Goal: Task Accomplishment & Management: Complete application form

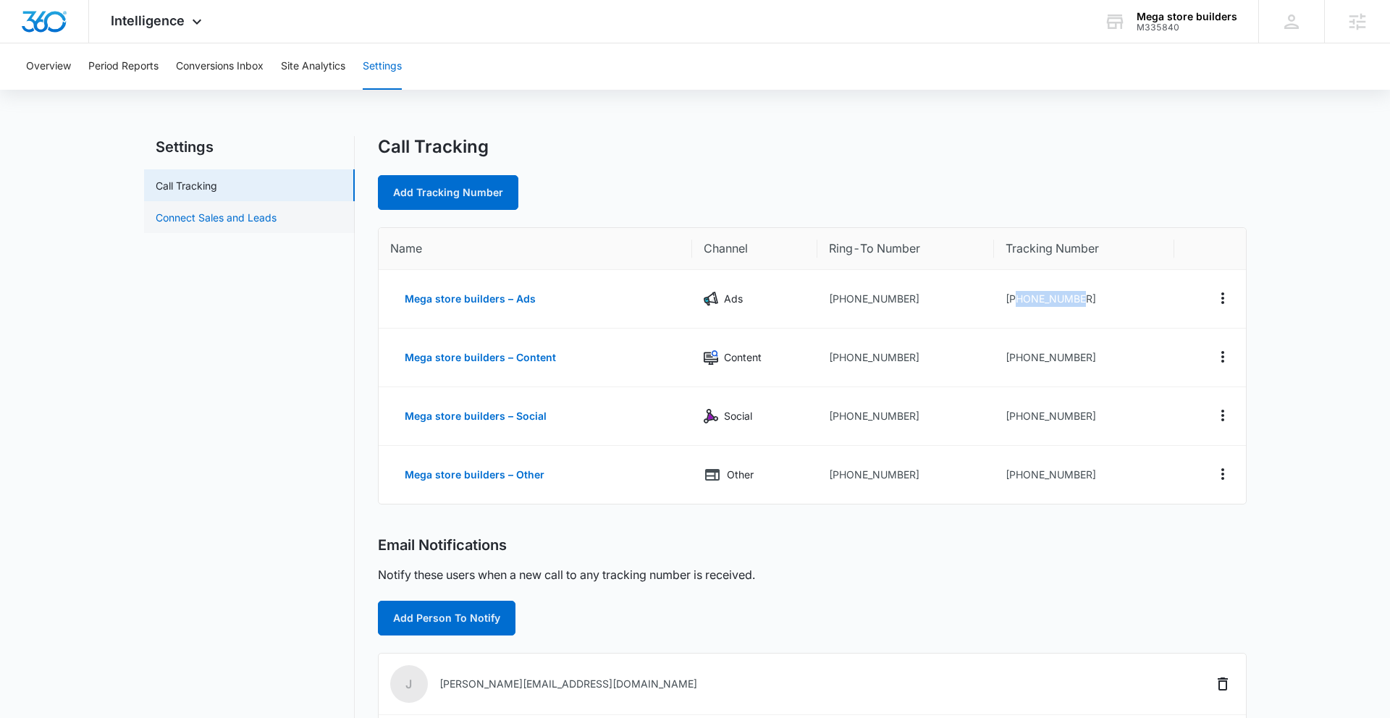
click at [256, 219] on link "Connect Sales and Leads" at bounding box center [216, 217] width 121 height 15
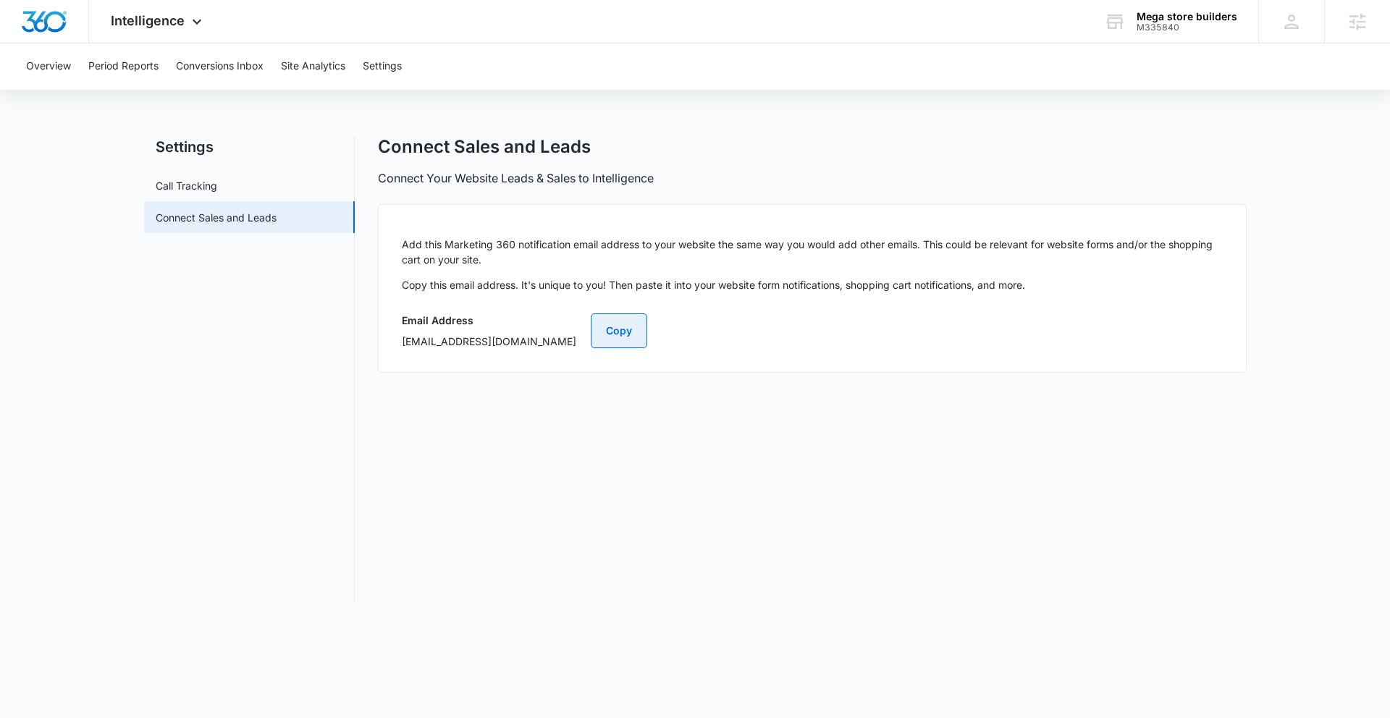
click at [647, 341] on button "Copy" at bounding box center [619, 331] width 56 height 35
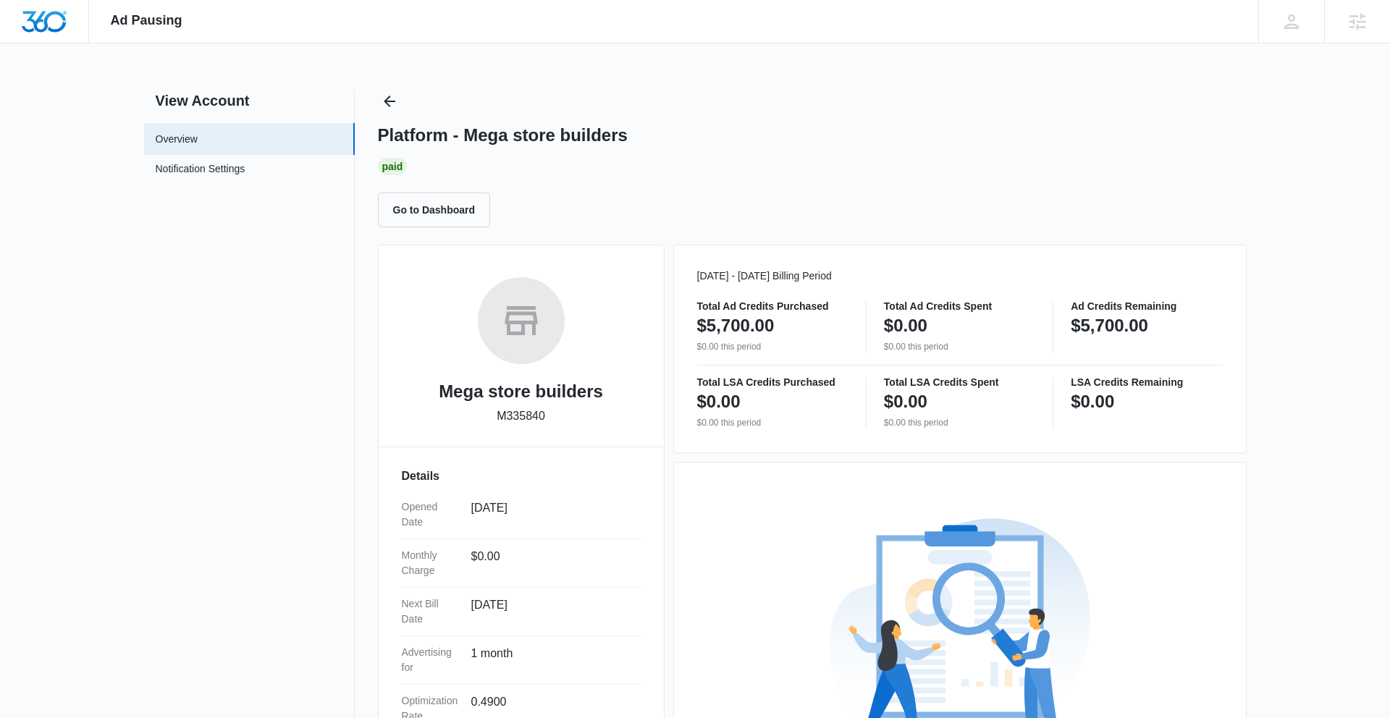
scroll to position [204, 0]
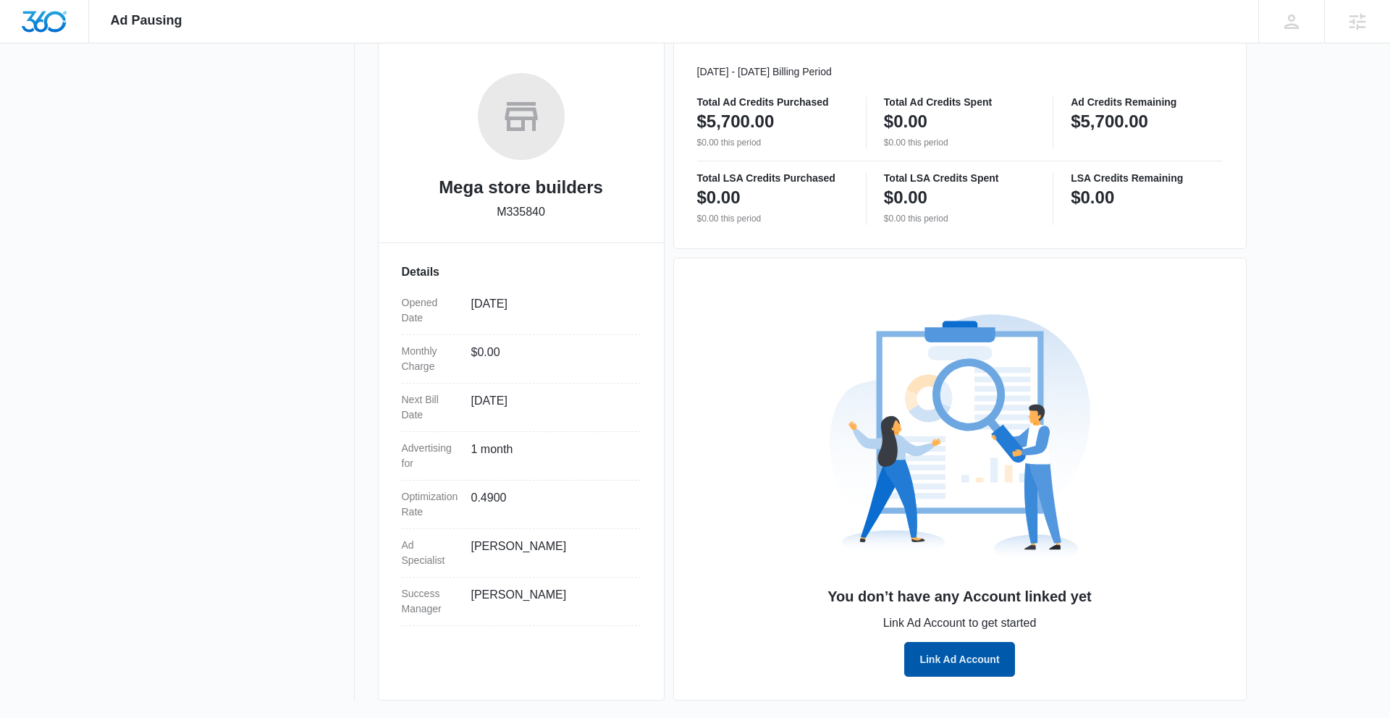
click at [978, 664] on button "Link Ad Account" at bounding box center [959, 659] width 110 height 35
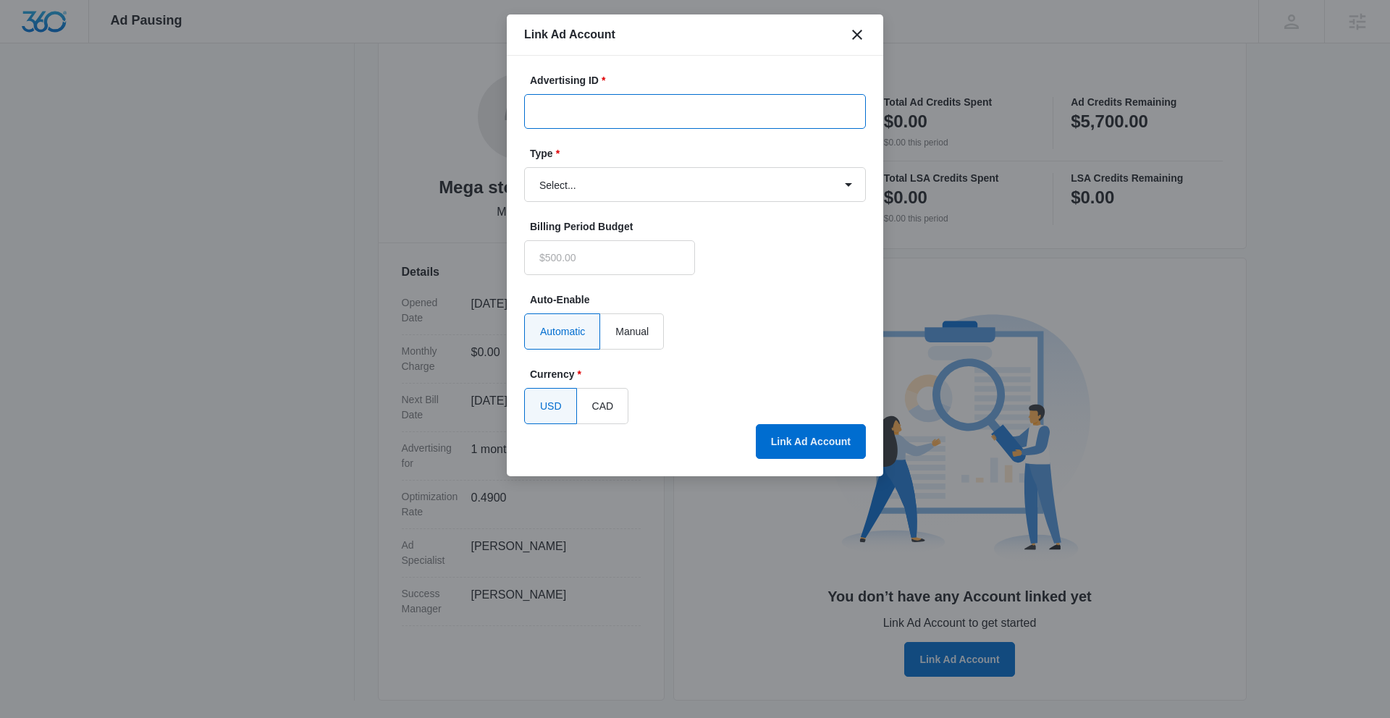
click at [687, 111] on input "Advertising ID *" at bounding box center [695, 111] width 342 height 35
paste input "105-662-4291"
type input "105-662-4291"
type input "$0.00"
type input "105-662-4291"
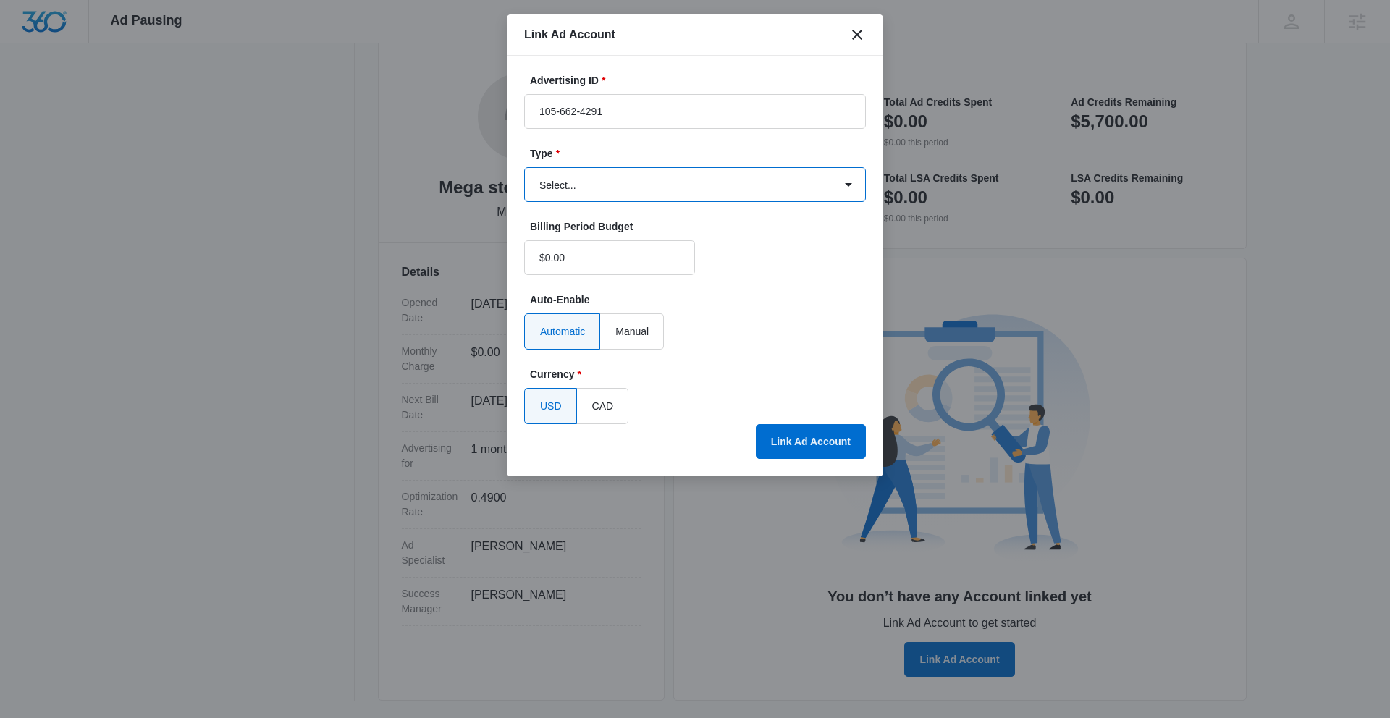
click at [712, 193] on select "Select... Bing Ads Facebook Ads Google Ads" at bounding box center [695, 184] width 342 height 35
select select "google"
click at [524, 167] on select "Select... Bing Ads Facebook Ads Google Ads" at bounding box center [695, 184] width 342 height 35
click at [817, 443] on button "Link Ad Account" at bounding box center [811, 441] width 110 height 35
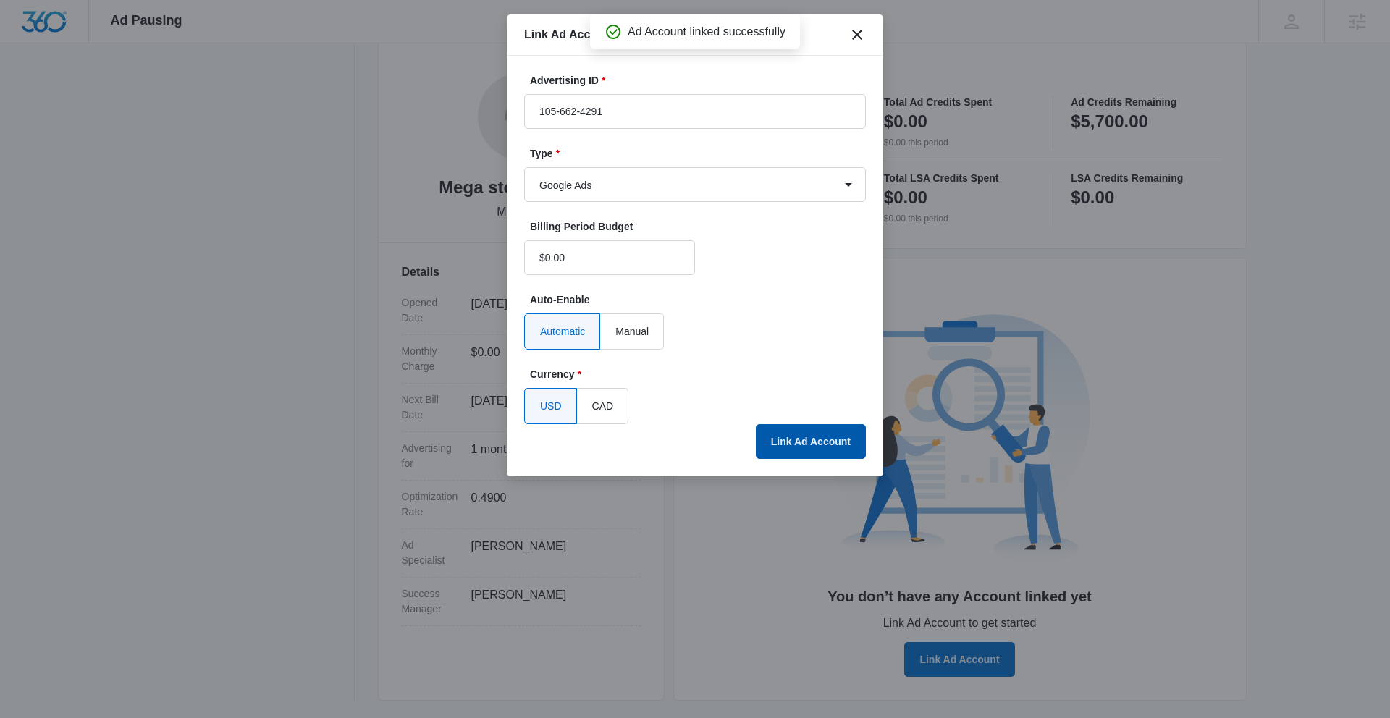
scroll to position [154, 0]
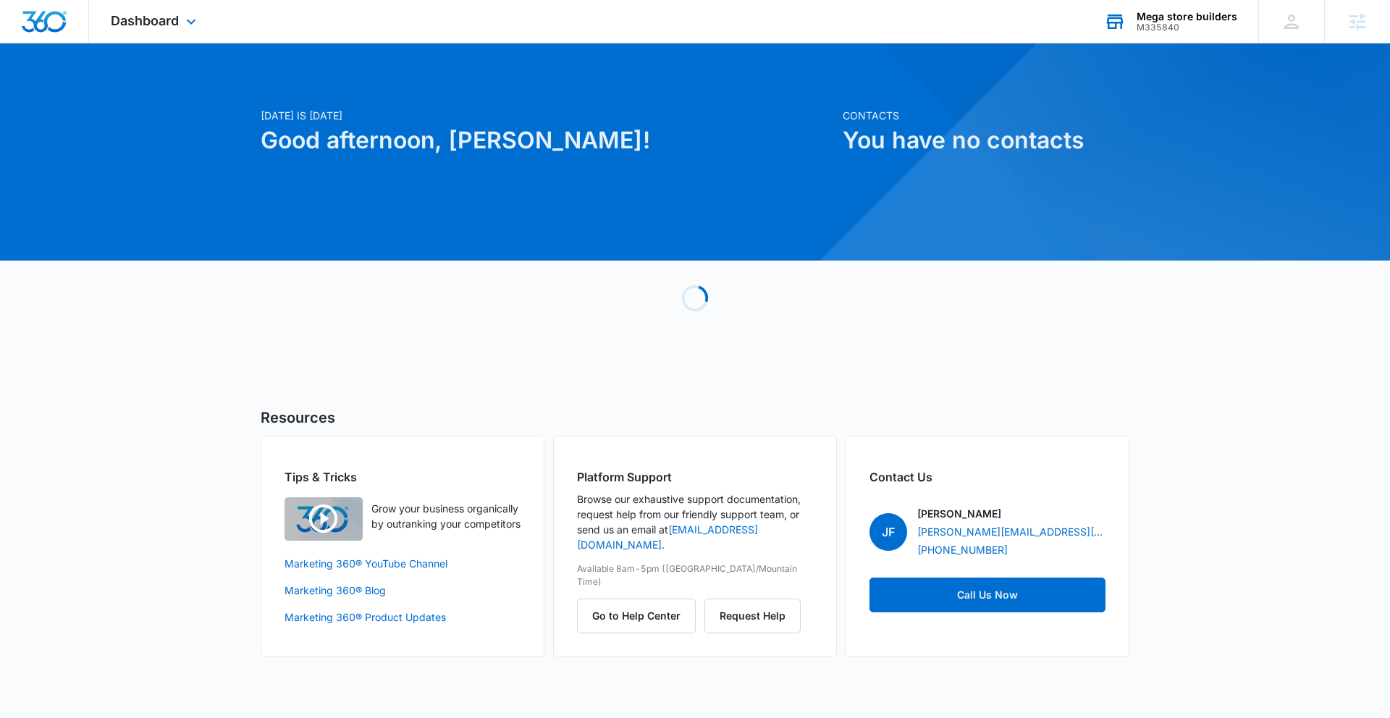
drag, startPoint x: 1220, startPoint y: 24, endPoint x: 1204, endPoint y: 28, distance: 16.3
click at [1220, 24] on div "M335840" at bounding box center [1187, 27] width 101 height 10
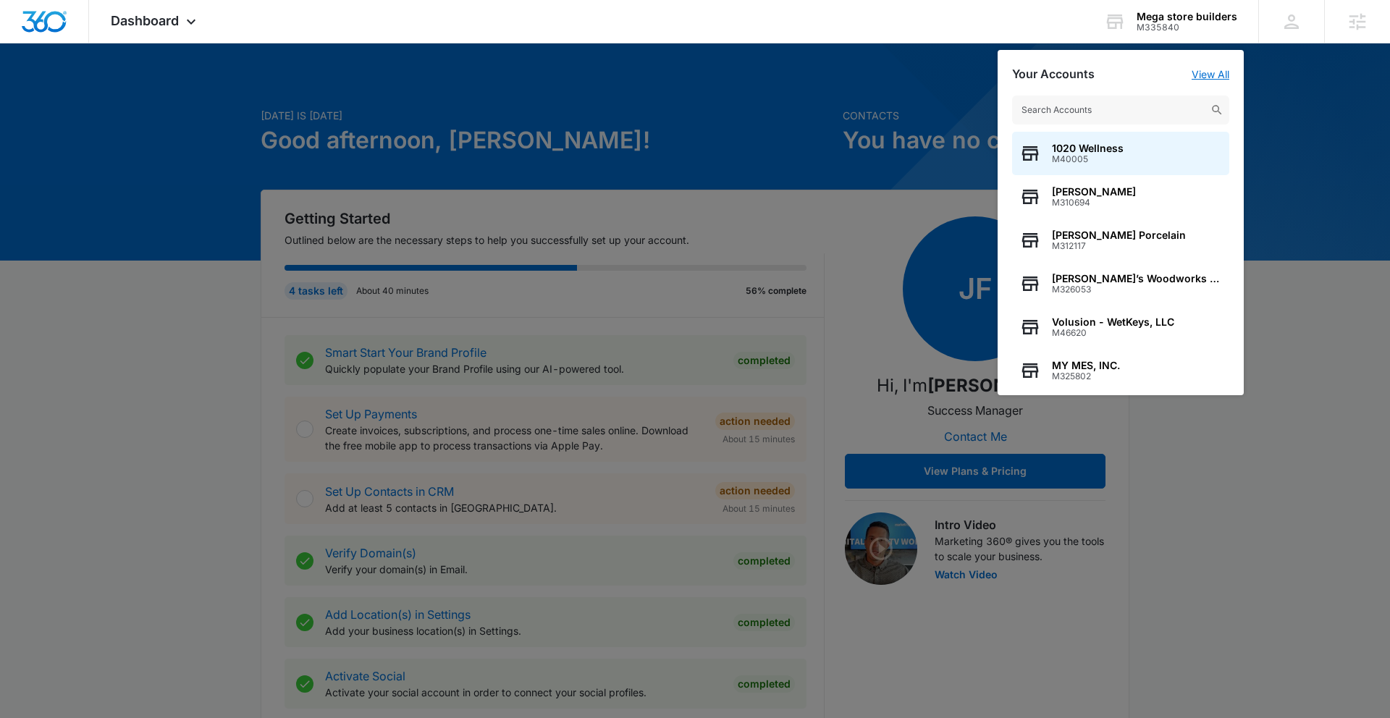
click at [1221, 75] on link "View All" at bounding box center [1211, 74] width 38 height 12
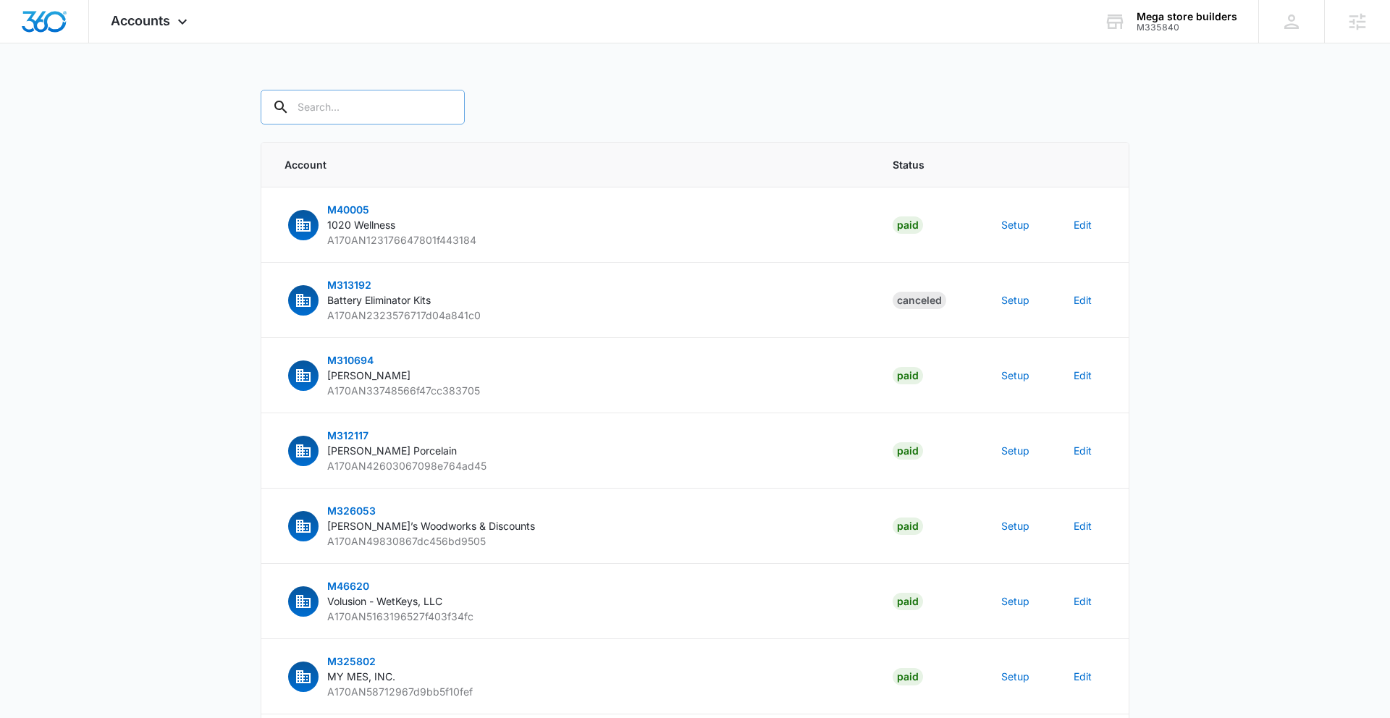
click at [391, 107] on input "text" at bounding box center [363, 107] width 204 height 35
paste input "M335840"
type input "M335840"
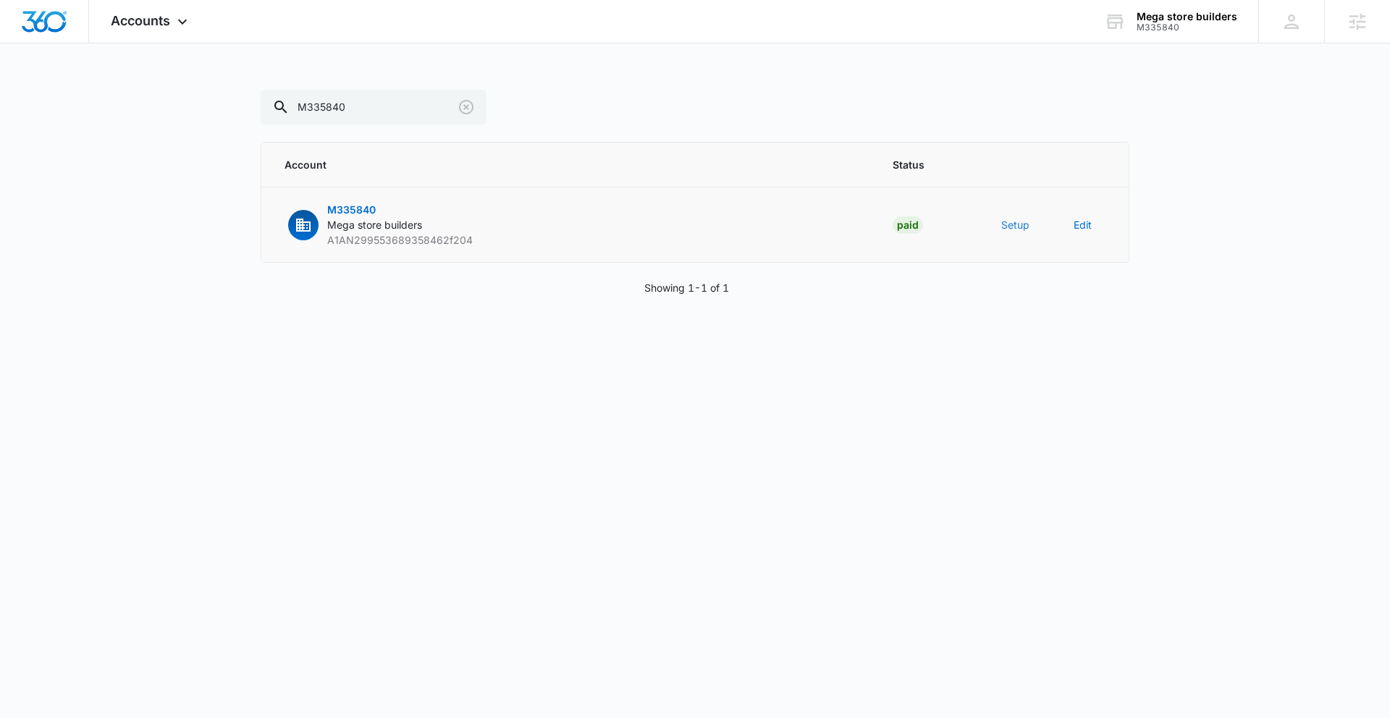
click at [1015, 227] on button "Setup" at bounding box center [1015, 224] width 28 height 15
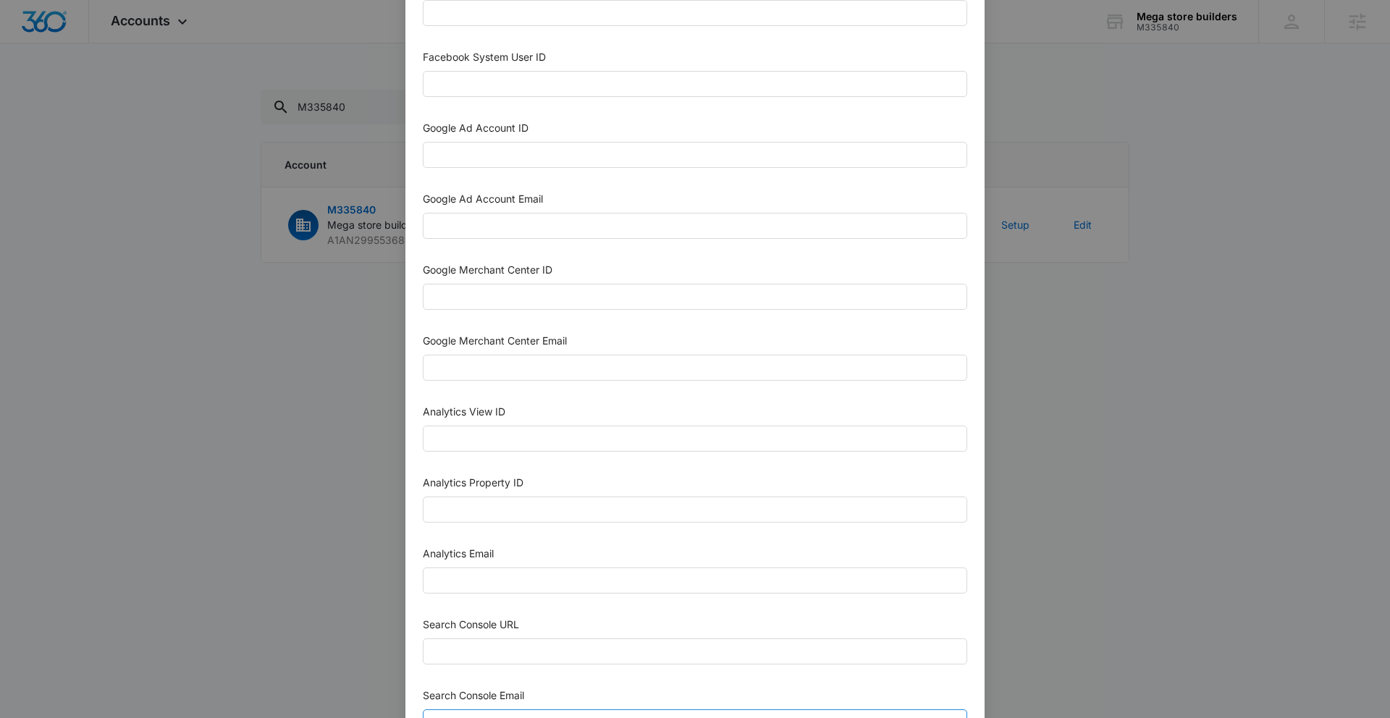
scroll to position [573, 0]
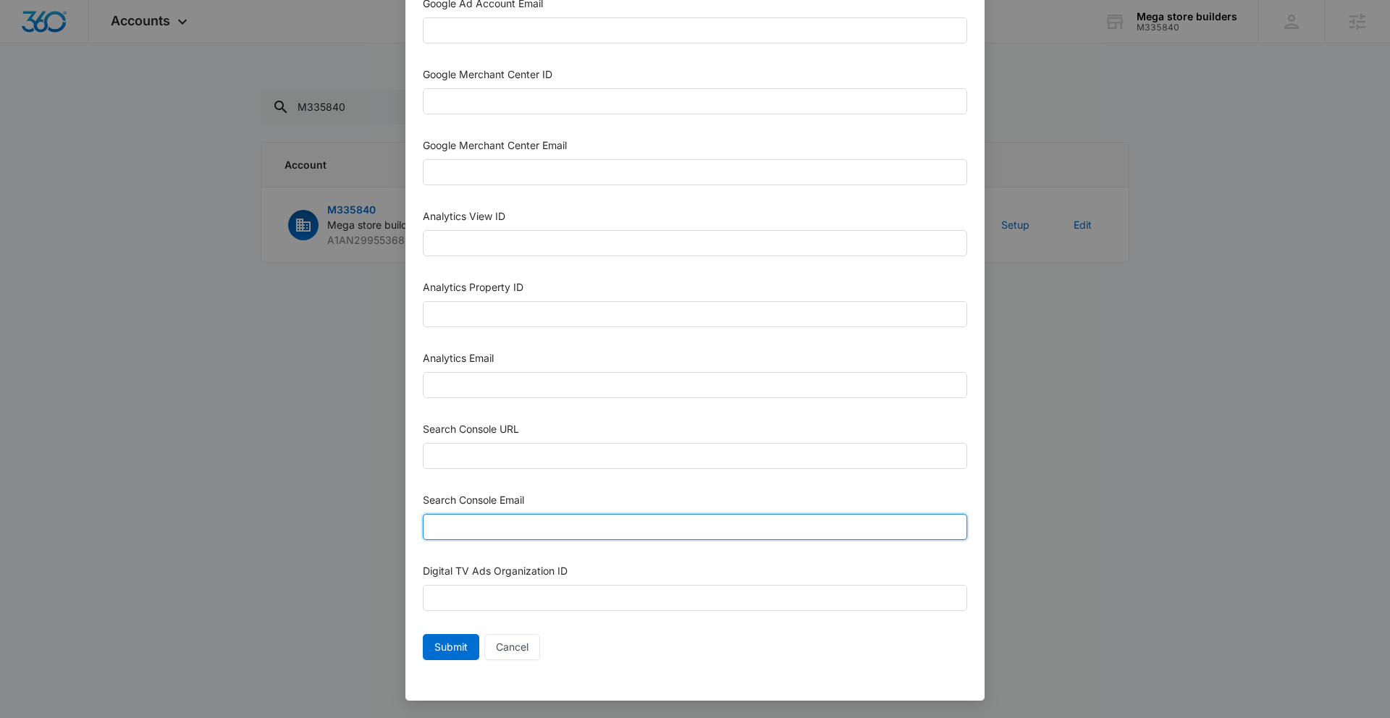
click at [558, 521] on input "Search Console Email" at bounding box center [695, 527] width 545 height 26
paste input "M360+Accounts1022@madwiremedia.com"
type input "M360+Accounts1022@madwiremedia.com"
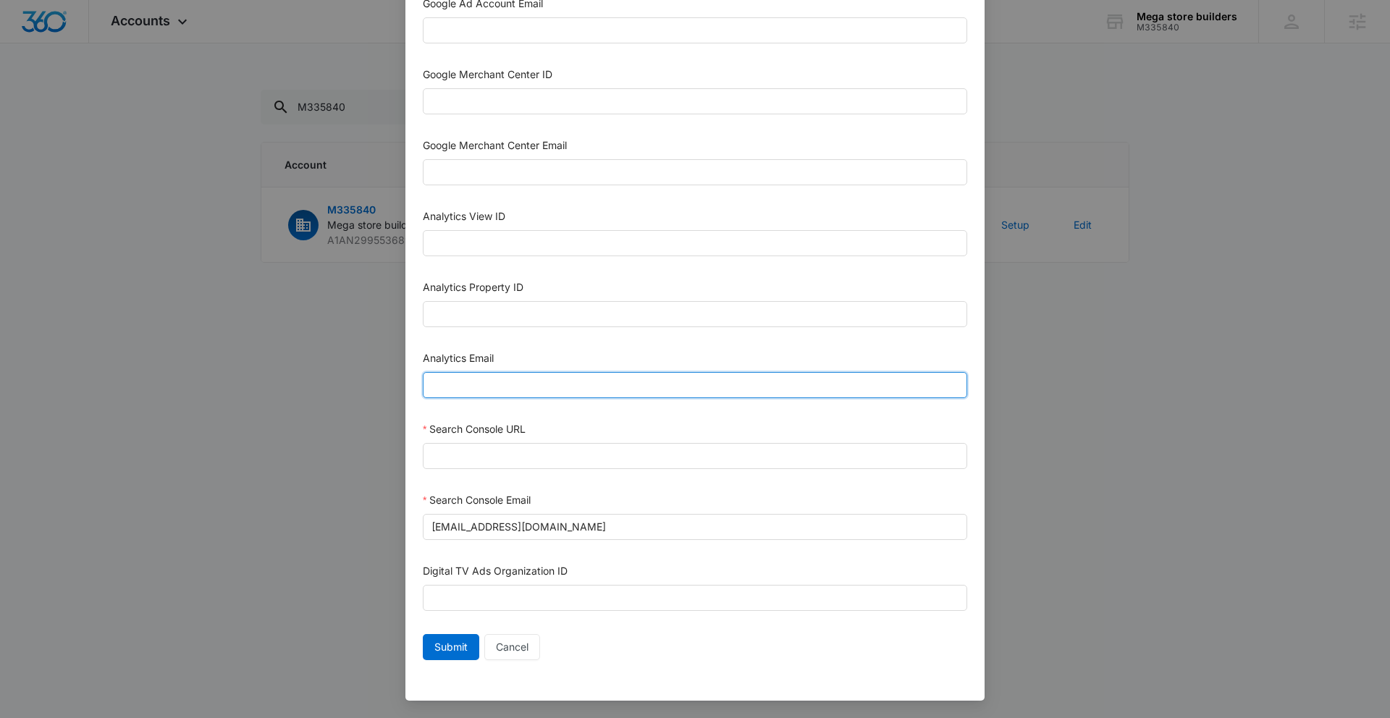
click at [516, 386] on input "Analytics Email" at bounding box center [695, 385] width 545 height 26
paste input "M360+Accounts1022@madwiremedia.com"
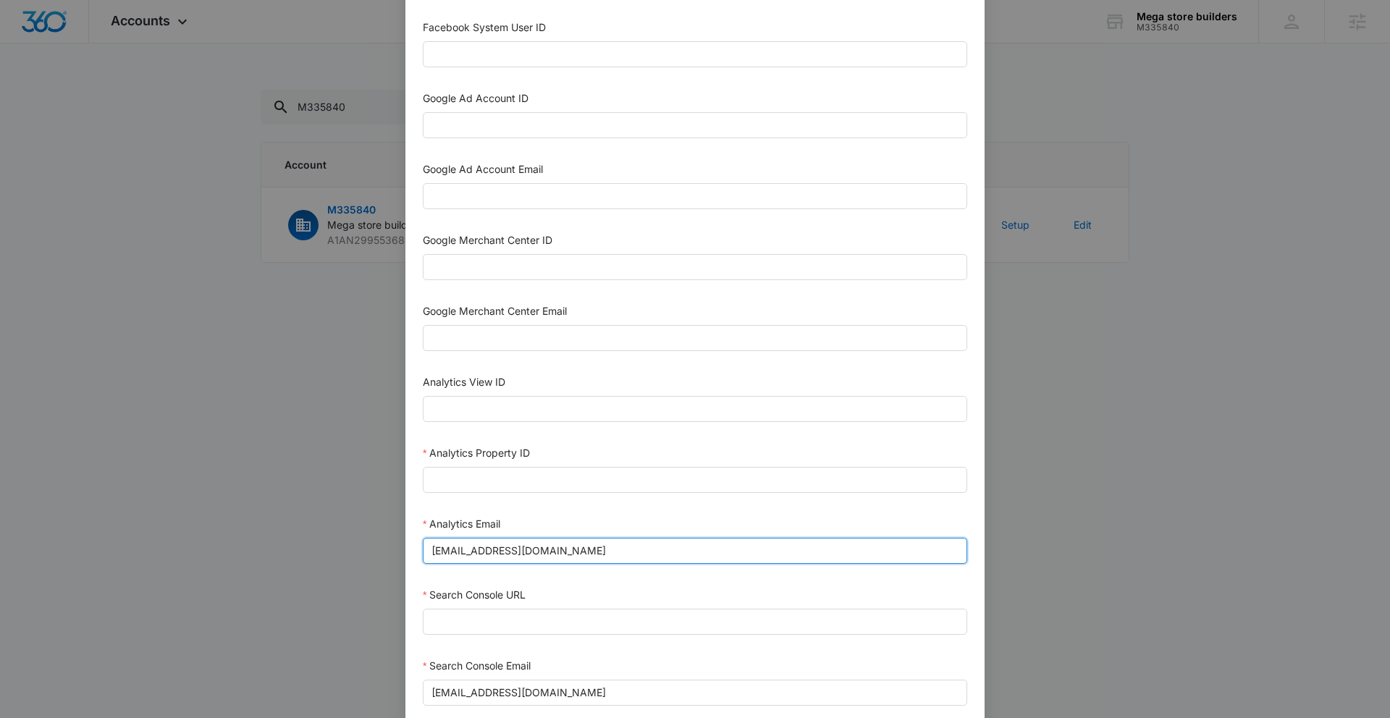
scroll to position [403, 0]
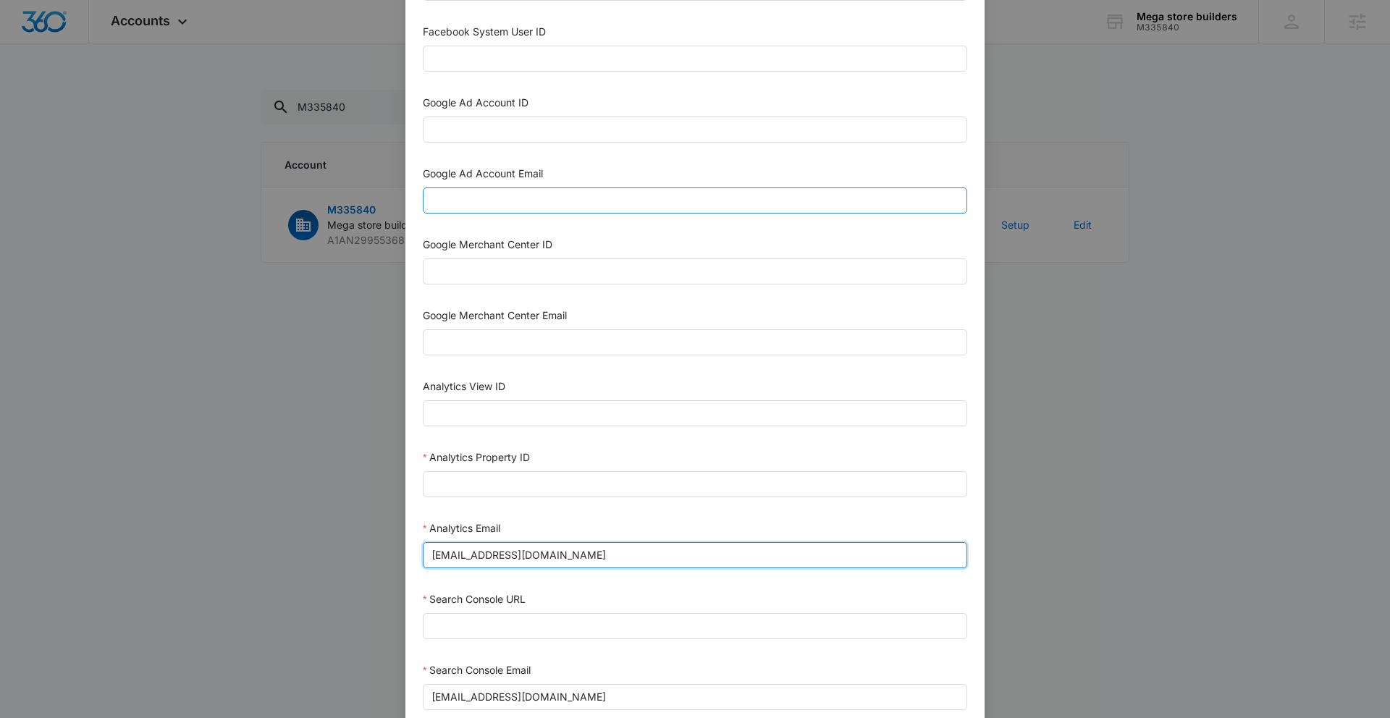
type input "M360+Accounts1022@madwiremedia.com"
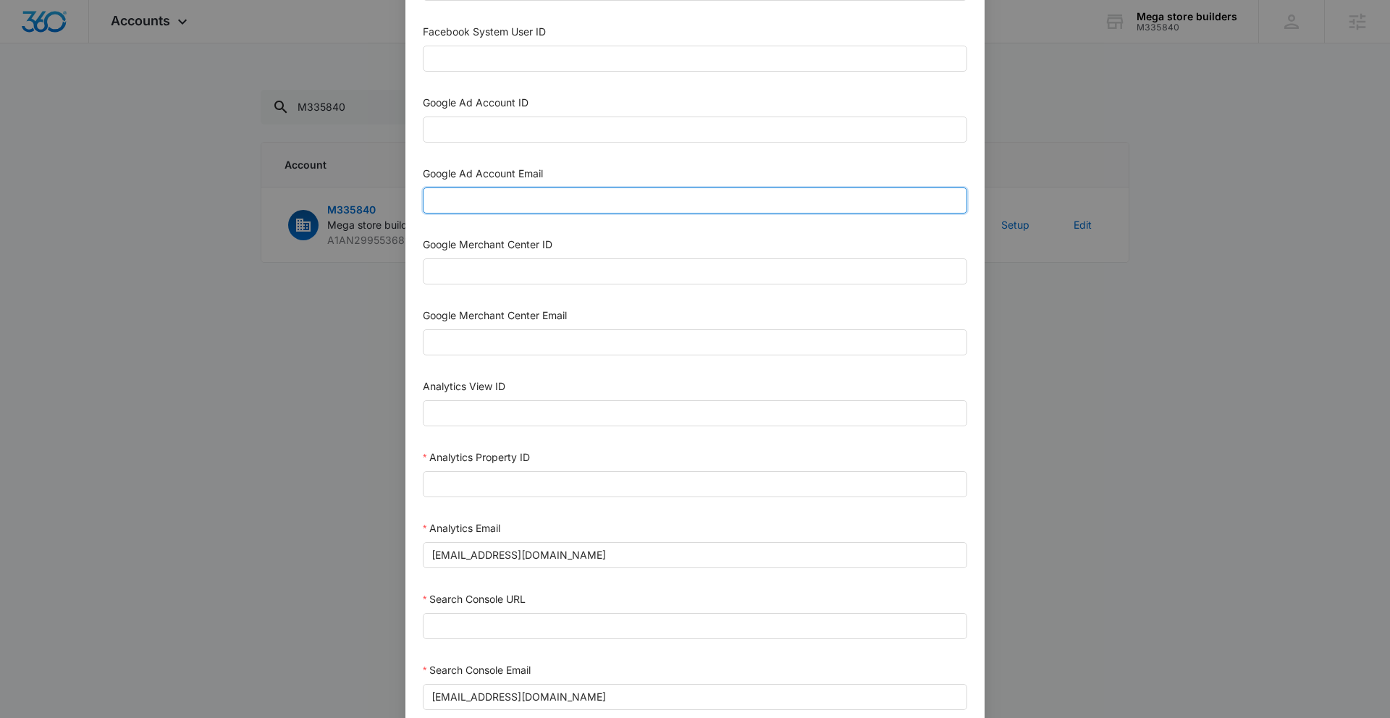
click at [521, 199] on input "Google Ad Account Email" at bounding box center [695, 201] width 545 height 26
paste input "M360+Accounts1022@madwiremedia.com"
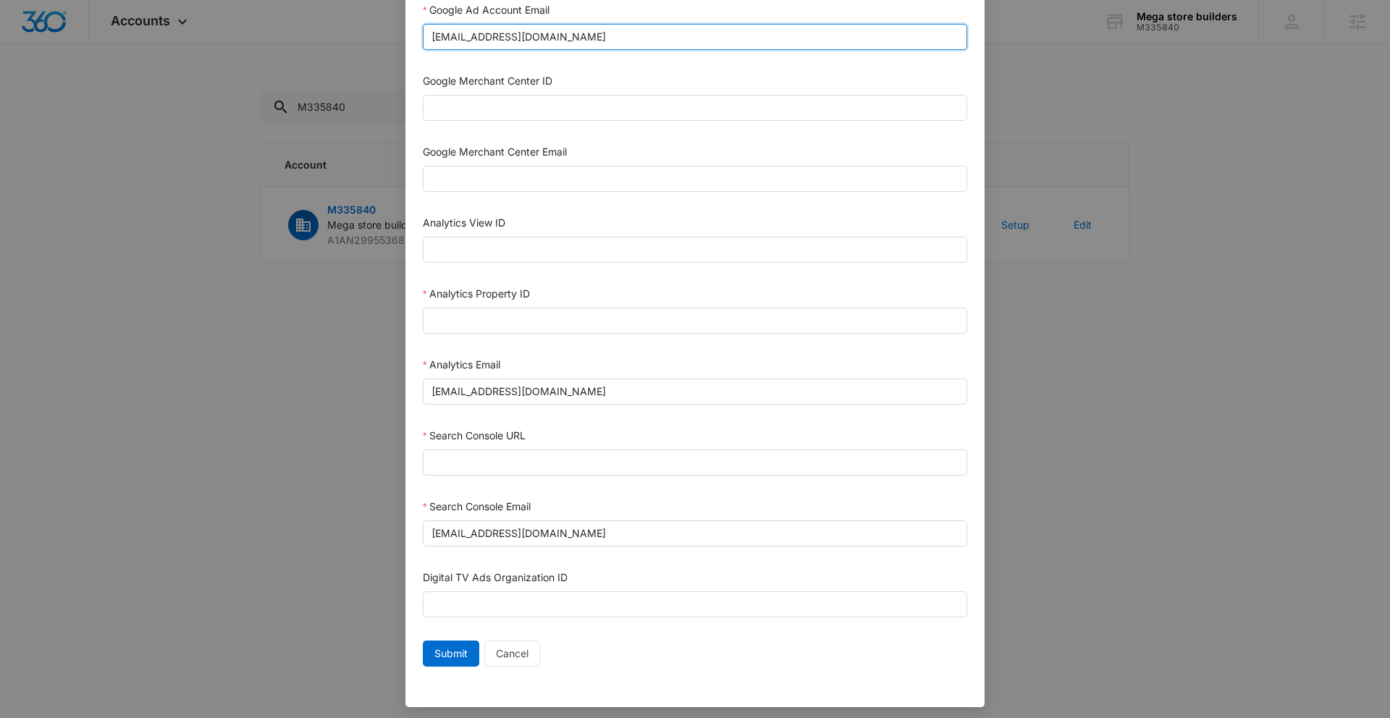
scroll to position [573, 0]
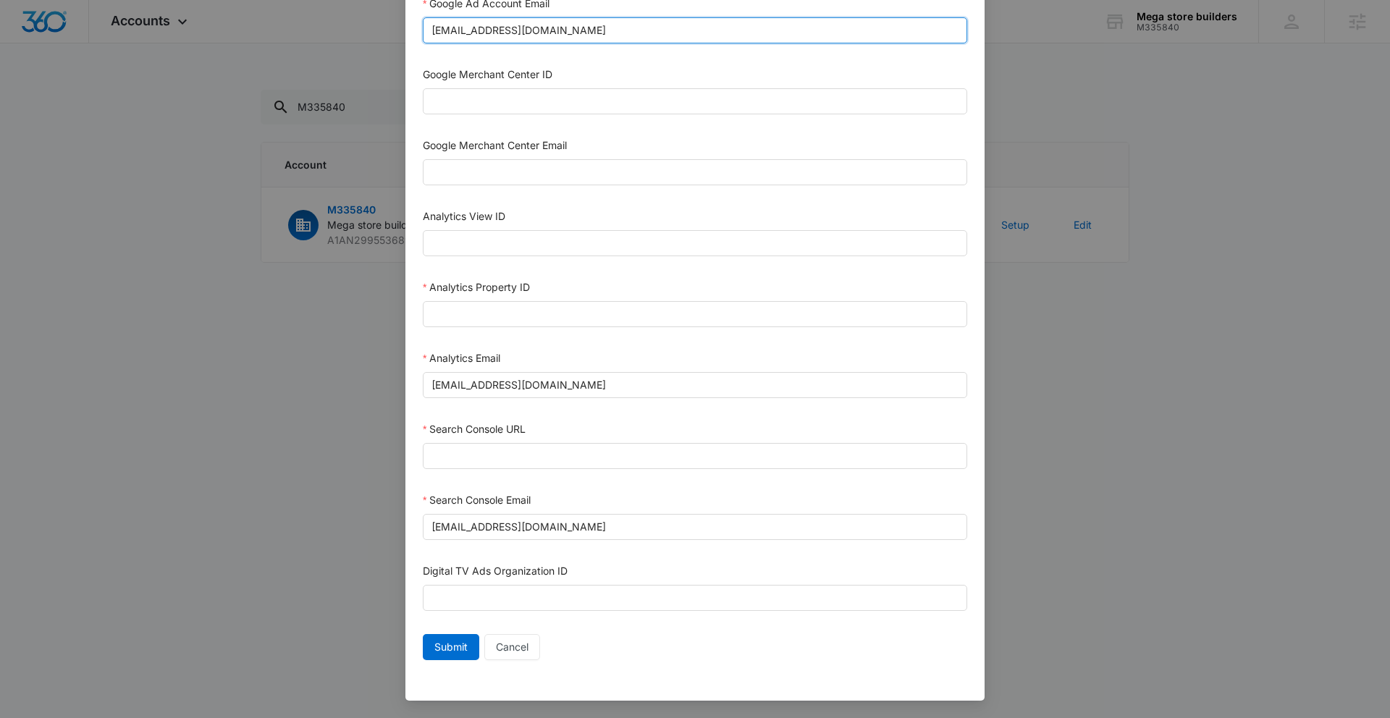
type input "M360+Accounts1022@madwiremedia.com"
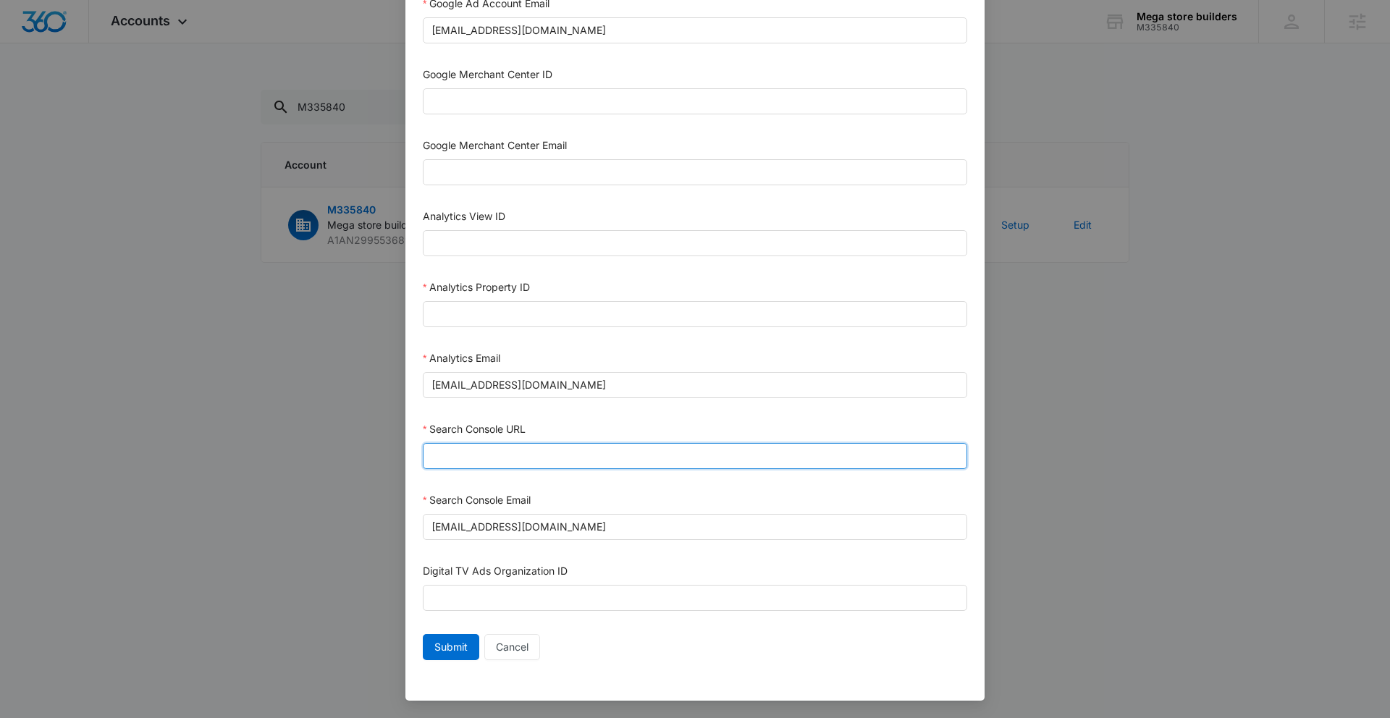
click at [502, 460] on input "Search Console URL" at bounding box center [695, 456] width 545 height 26
paste input "https://megastorebuilders.com/"
type input "https://megastorebuilders.com/"
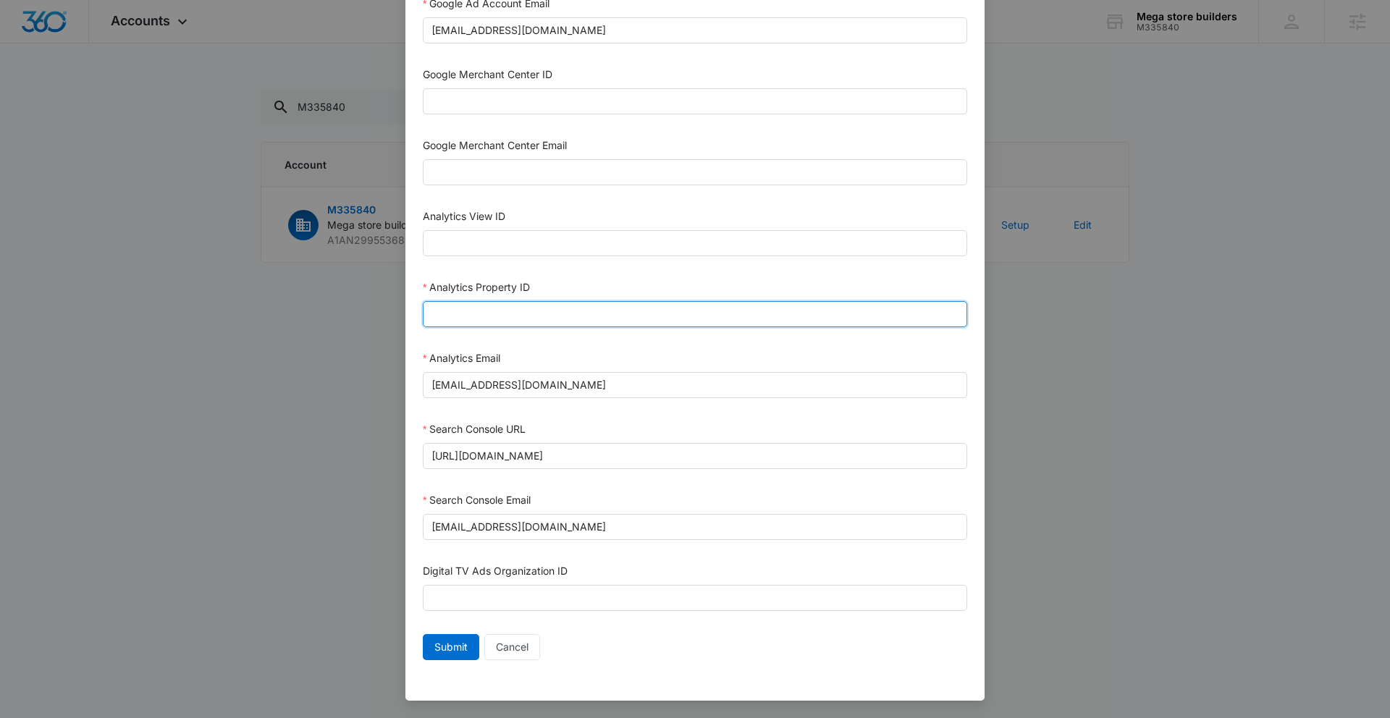
click at [520, 314] on input "Analytics Property ID" at bounding box center [695, 314] width 545 height 26
paste input "504168741"
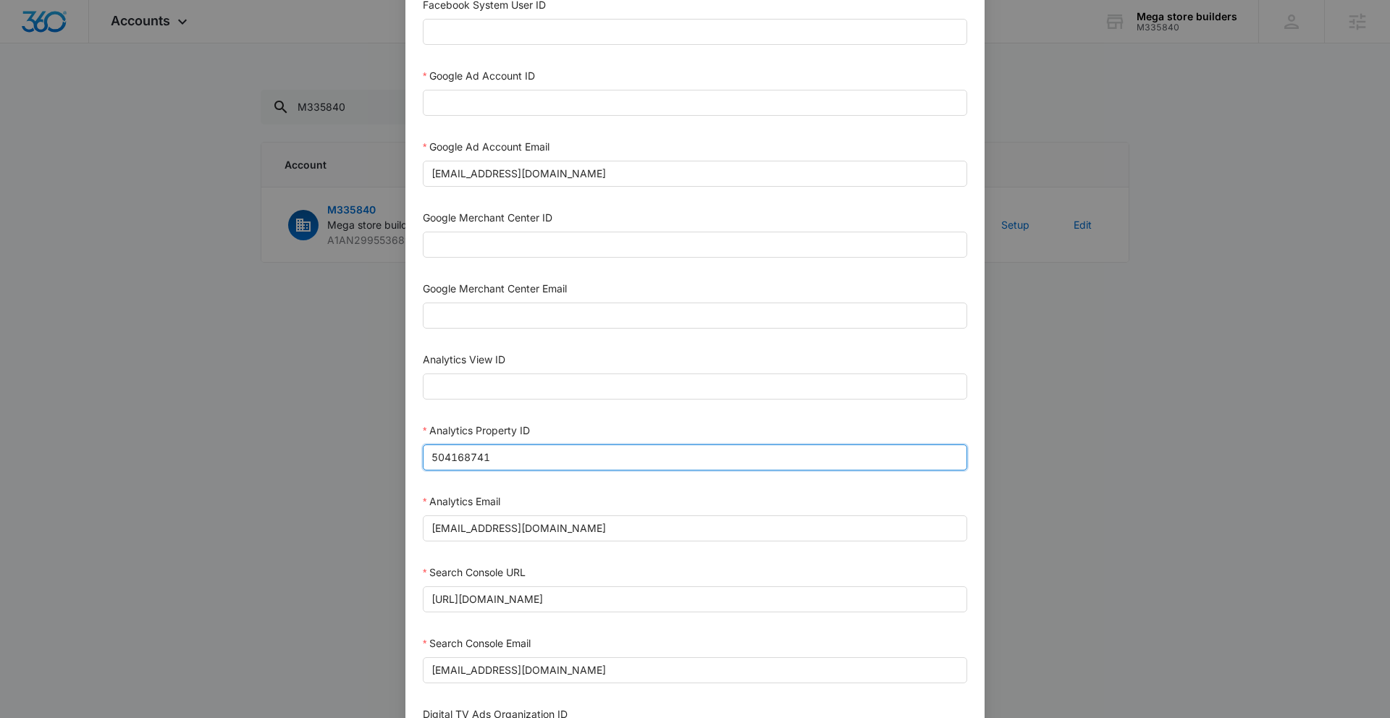
scroll to position [424, 0]
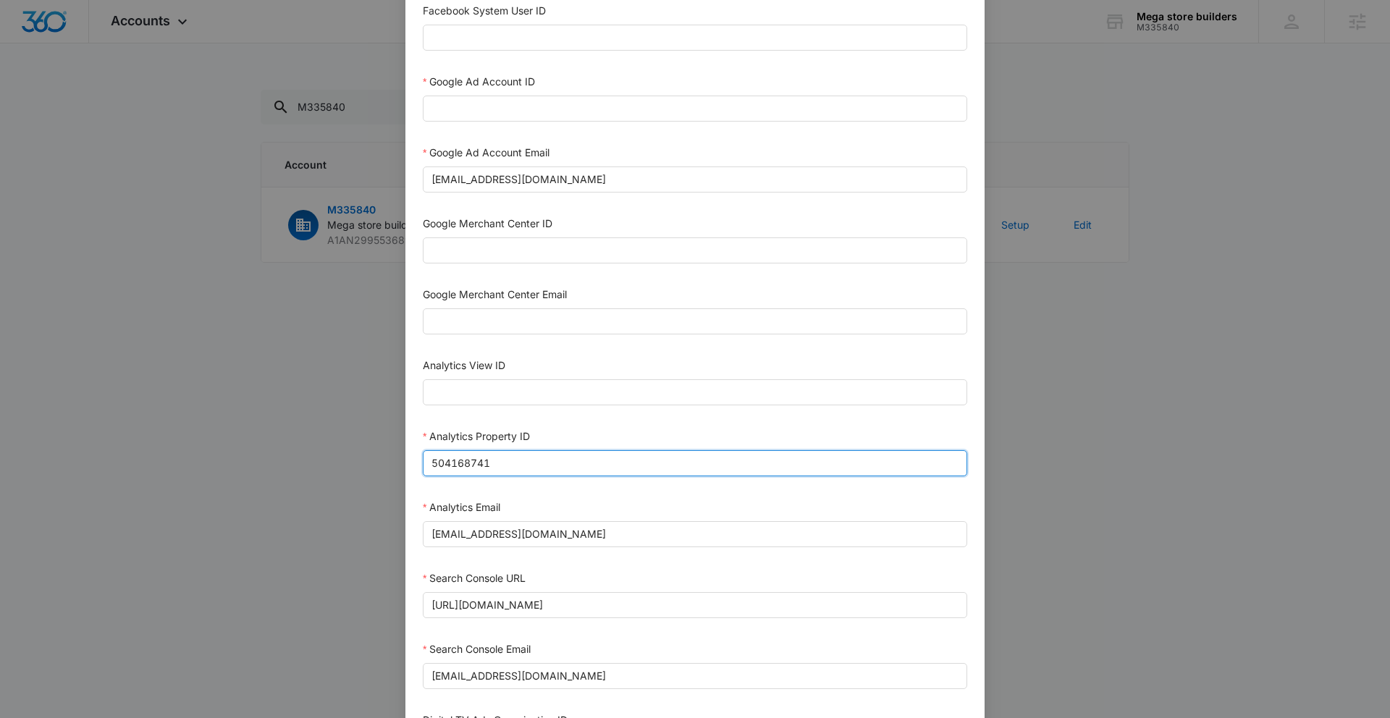
type input "504168741"
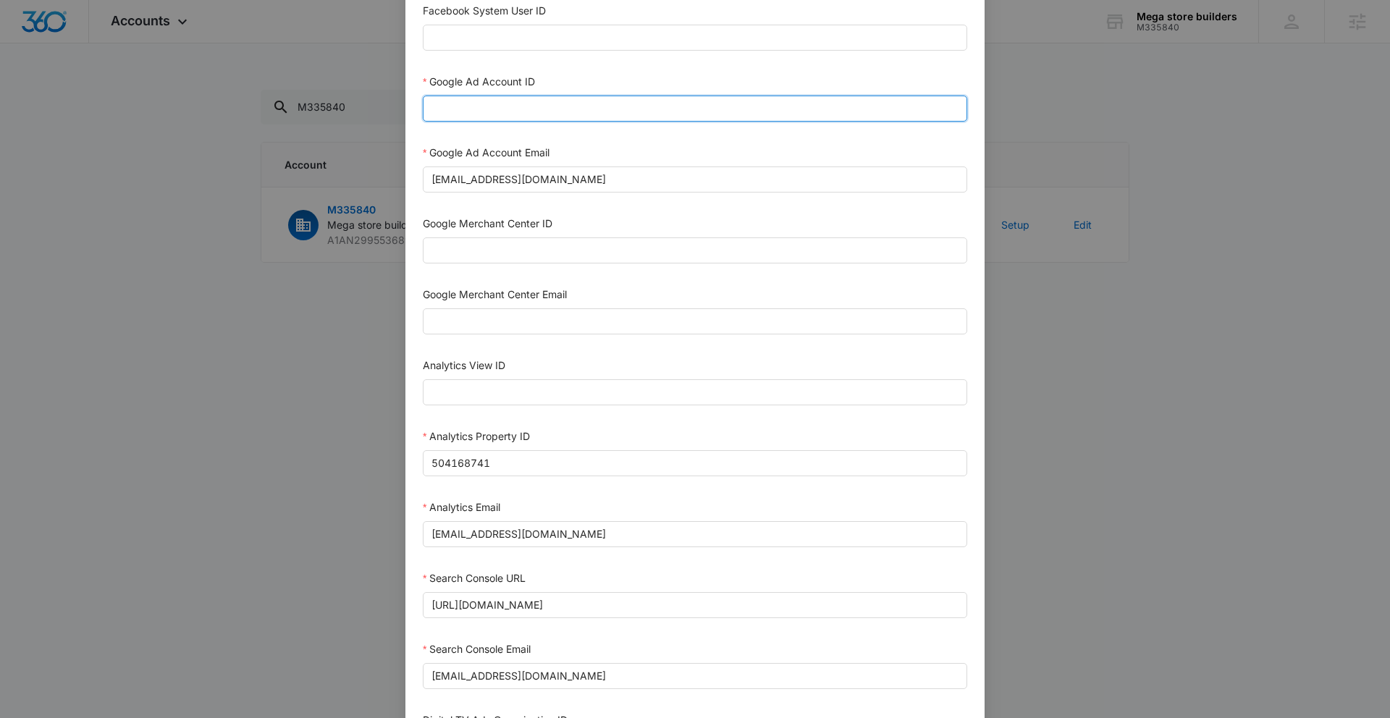
click at [477, 108] on input "Google Ad Account ID" at bounding box center [695, 109] width 545 height 26
paste input "105-662-4291"
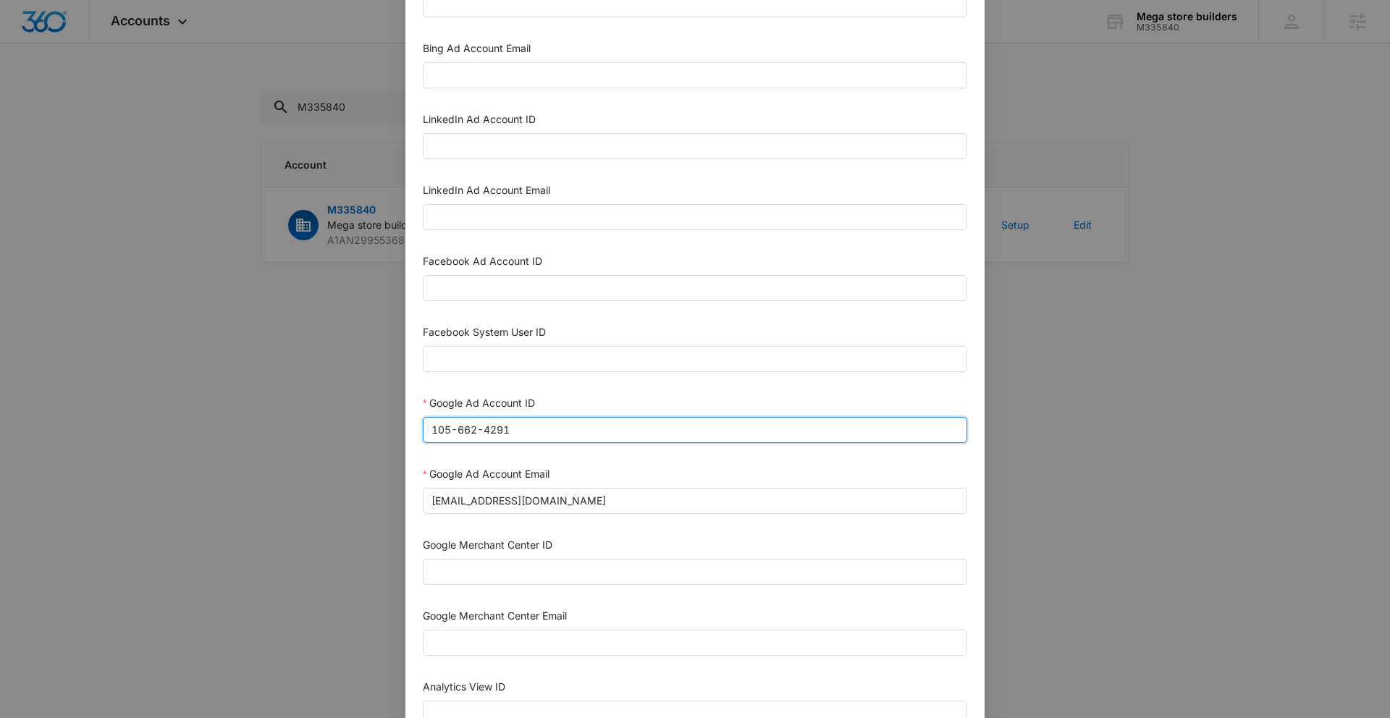
scroll to position [220, 0]
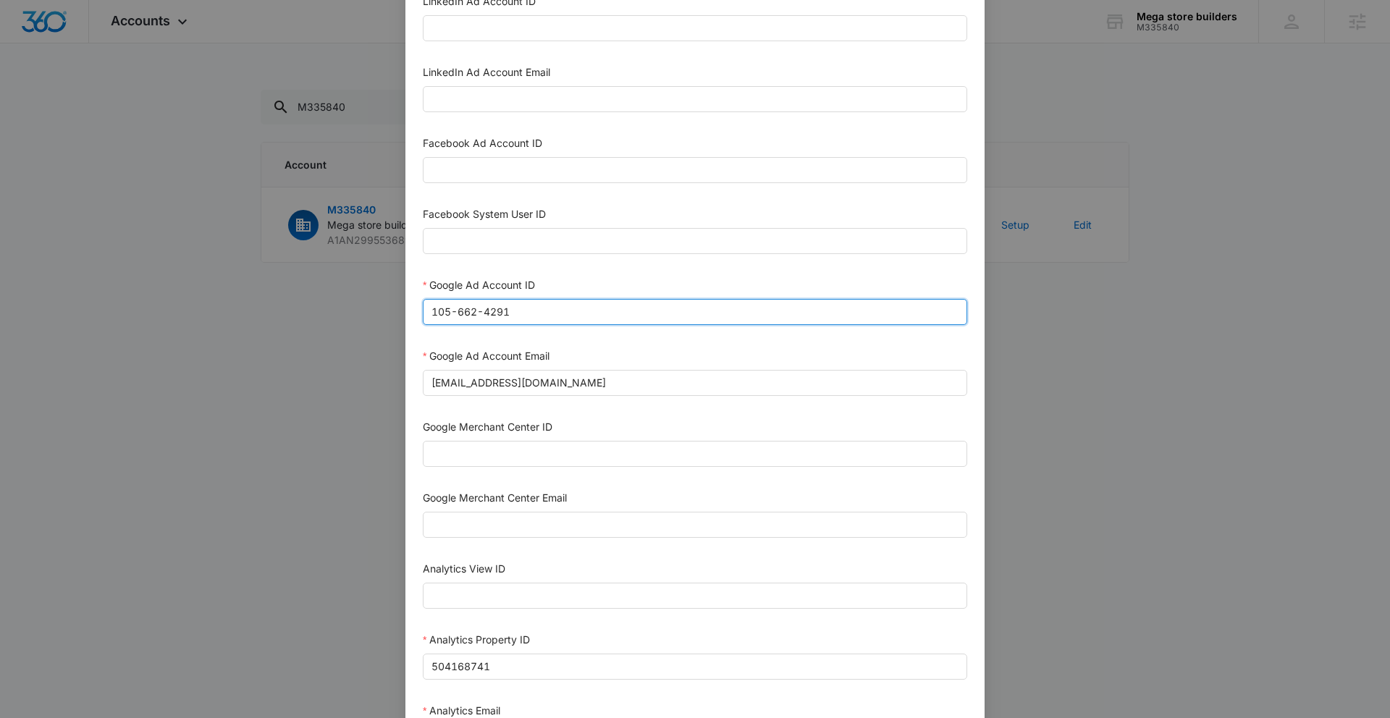
drag, startPoint x: 455, startPoint y: 313, endPoint x: 513, endPoint y: 318, distance: 58.9
click at [455, 313] on input "105-662-4291" at bounding box center [695, 312] width 545 height 26
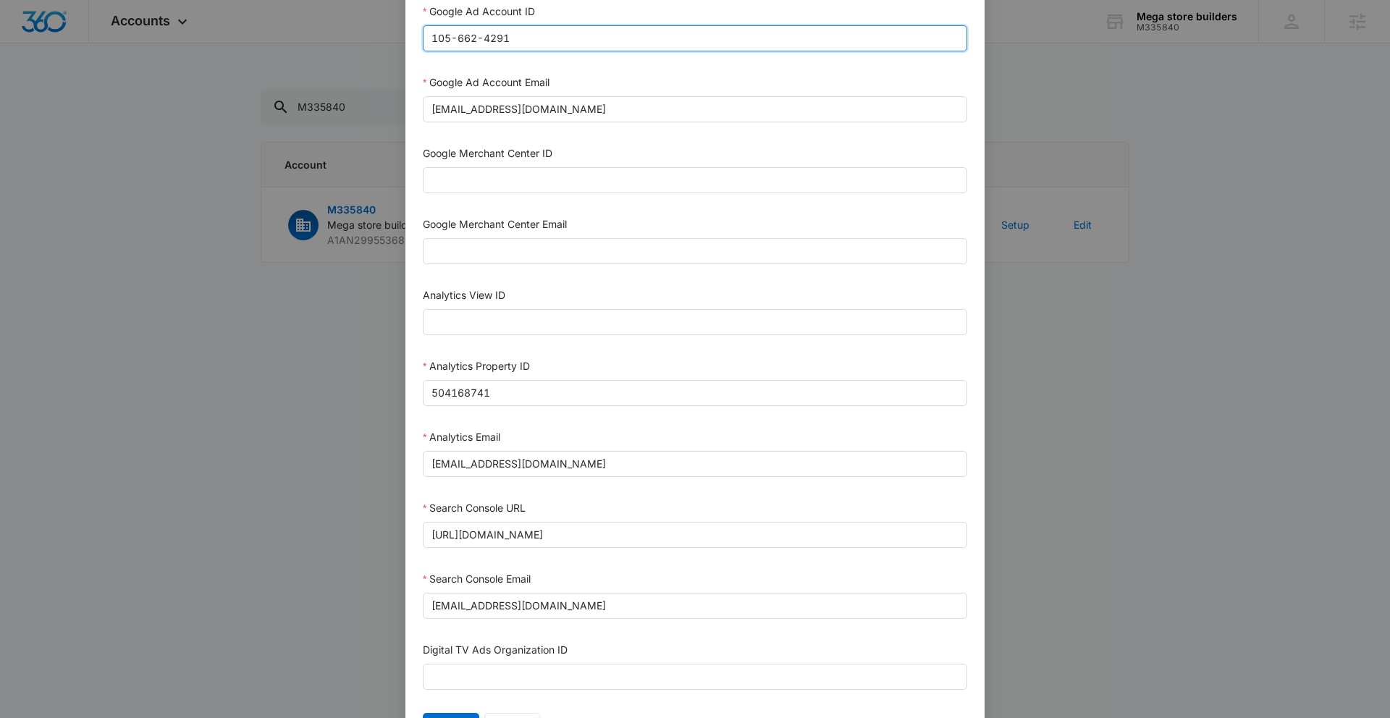
scroll to position [573, 0]
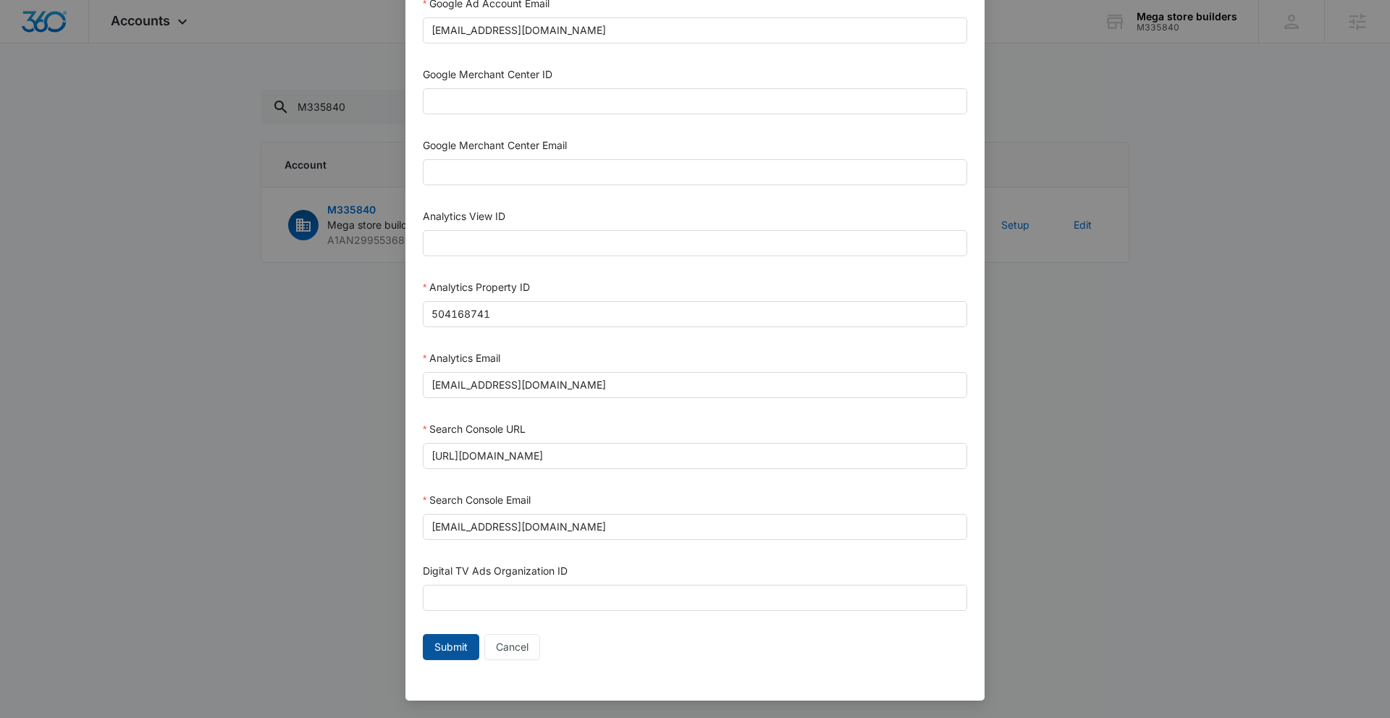
type input "105-662-4291"
click at [453, 650] on span "Submit" at bounding box center [450, 647] width 33 height 16
